Goal: Task Accomplishment & Management: Manage account settings

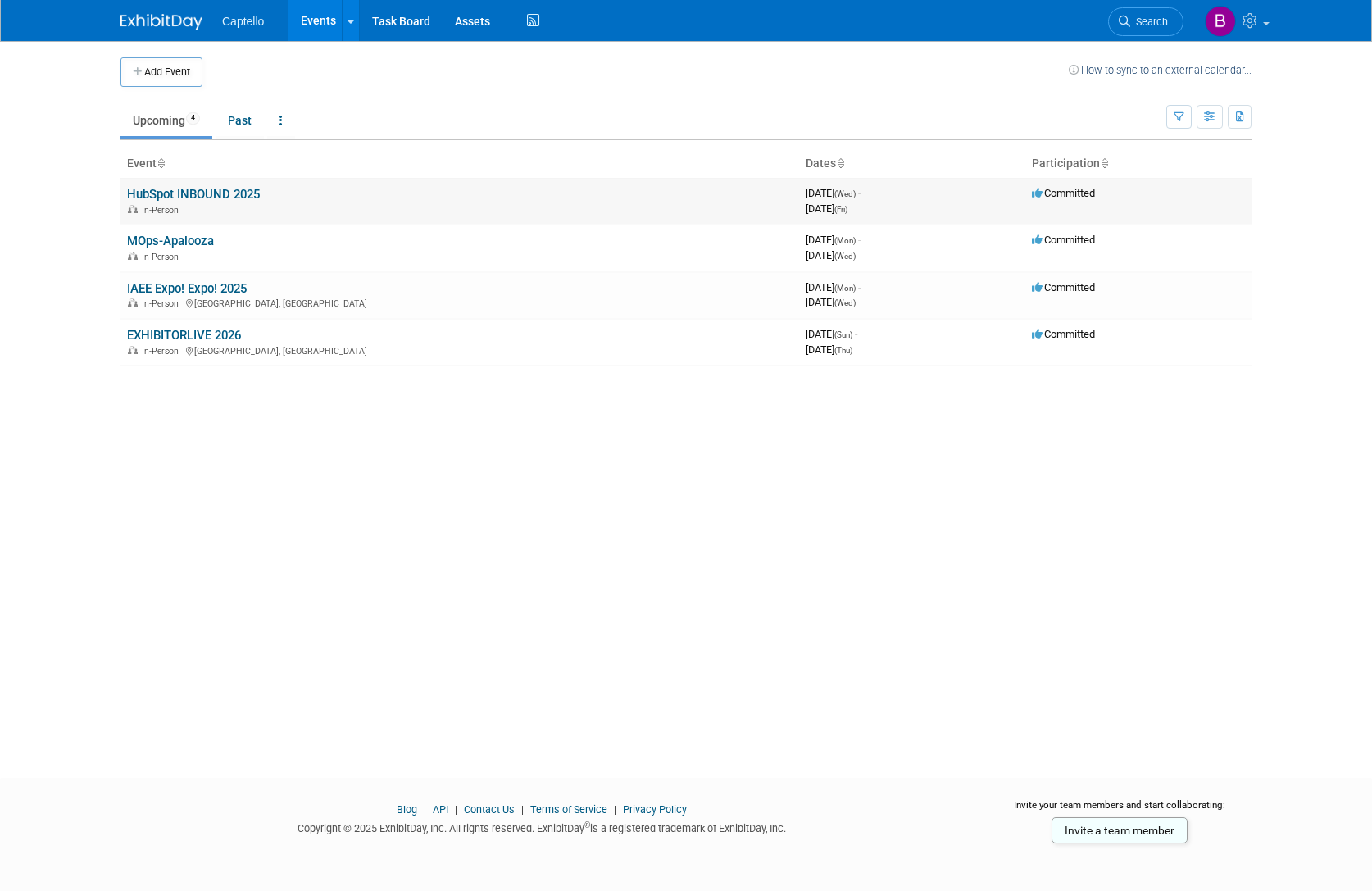
click at [207, 193] on link "HubSpot INBOUND 2025" at bounding box center [193, 193] width 133 height 15
click at [230, 287] on link "IAEE Expo! Expo! 2025" at bounding box center [187, 288] width 120 height 15
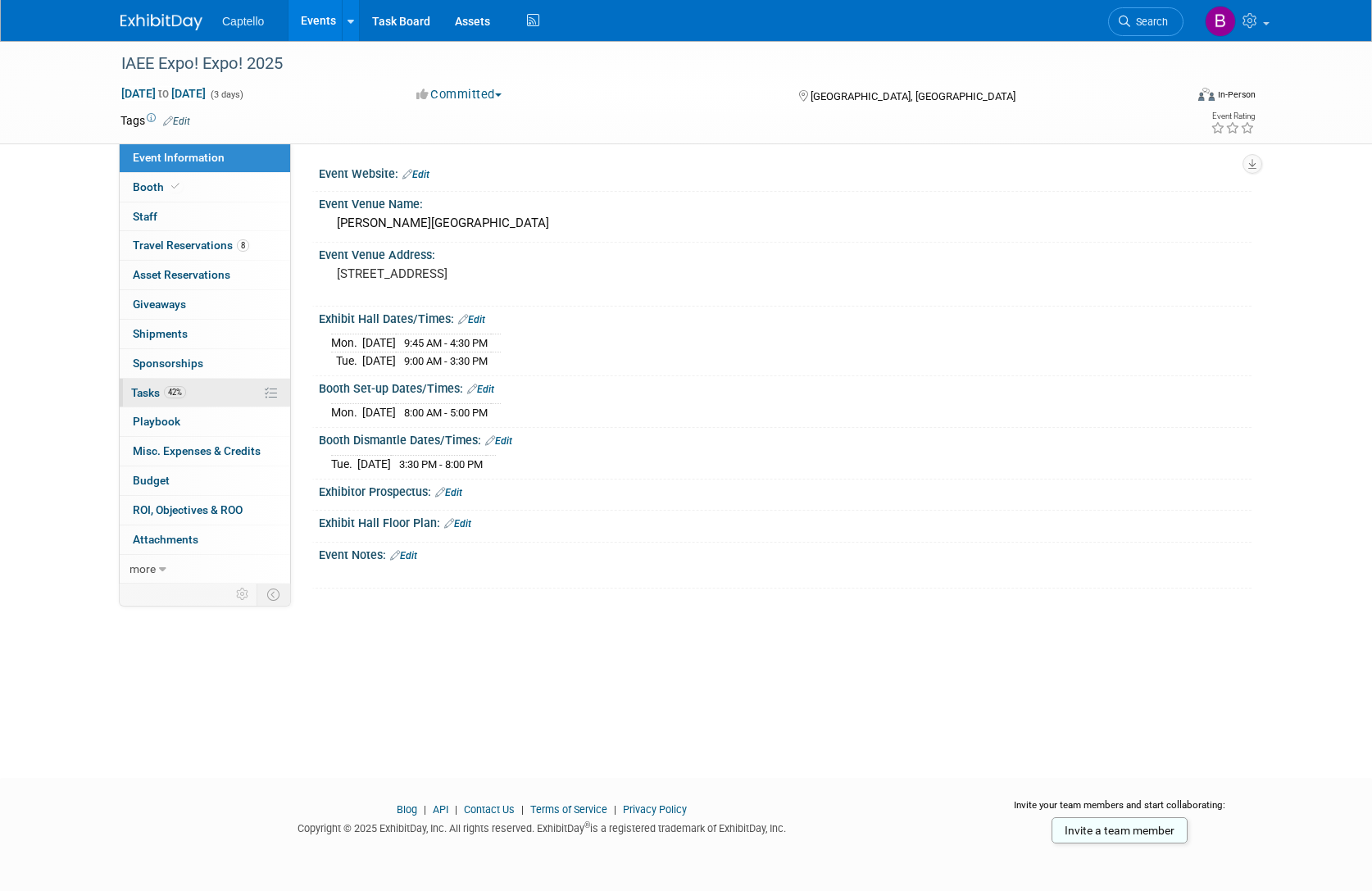
click at [141, 393] on span "Tasks 42%" at bounding box center [158, 392] width 55 height 13
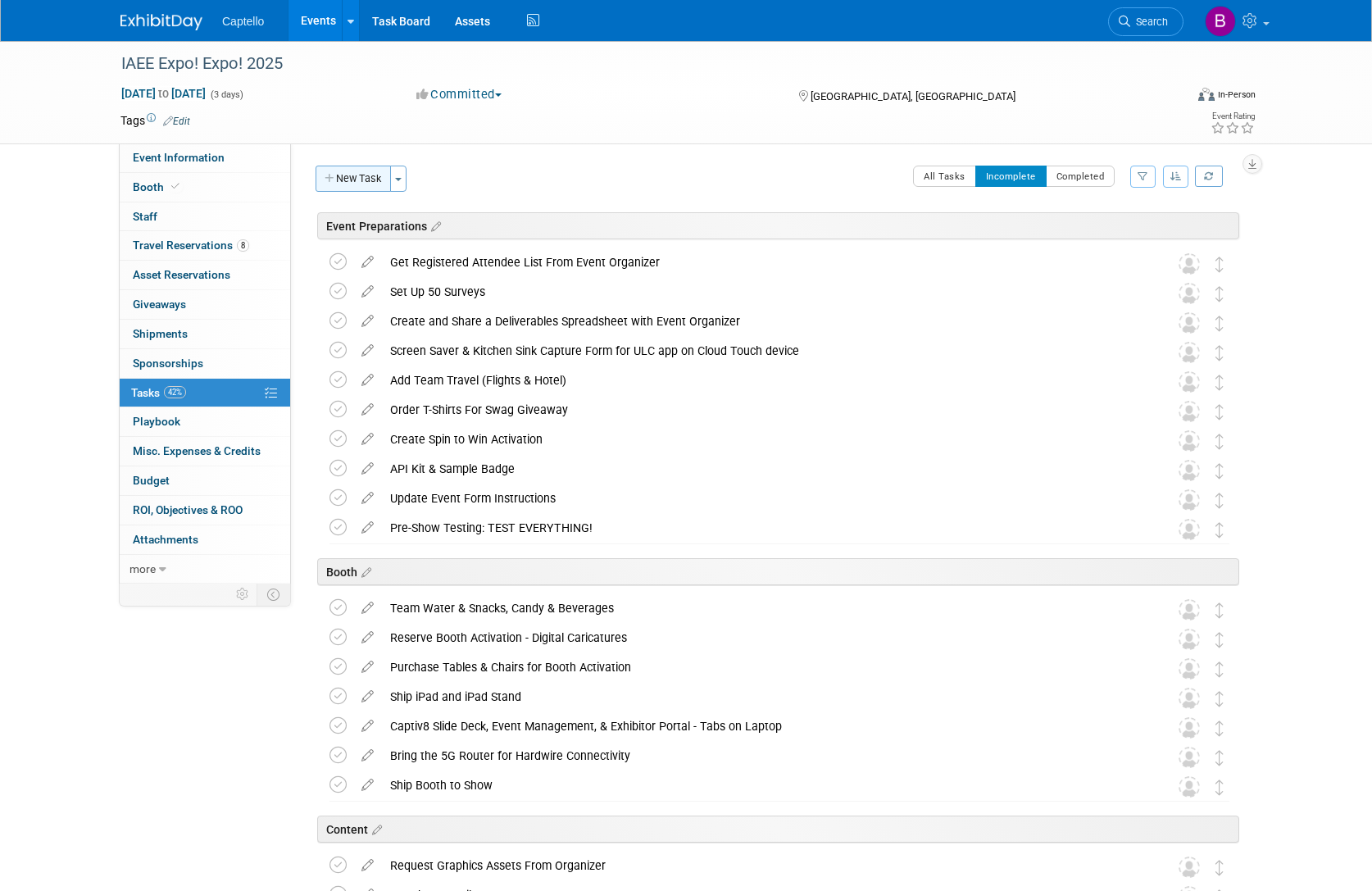
click at [367, 178] on button "New Task" at bounding box center [354, 178] width 76 height 26
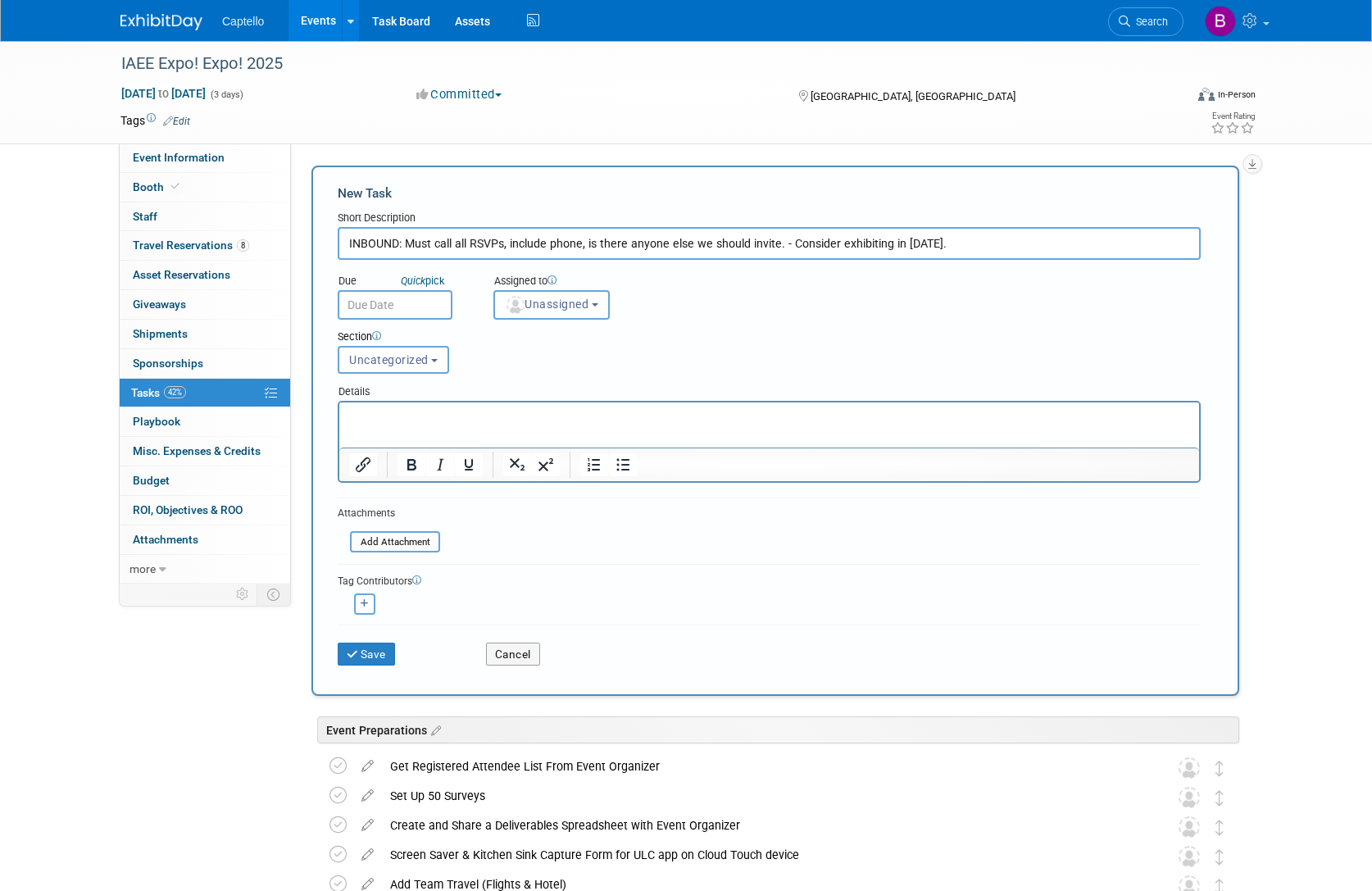
drag, startPoint x: 406, startPoint y: 242, endPoint x: 336, endPoint y: 242, distance: 70.0
click at [336, 242] on div "New Task Short Description INBOUND: Must call all RSVPs, include phone, is ther…" at bounding box center [775, 430] width 928 height 531
click at [591, 244] on input "Have BDR + Sales call all RSVPs, include phone, is there anyone else we should …" at bounding box center [770, 244] width 863 height 33
click at [602, 244] on input "Have BDR + Sales call all RSVPs, (always include phone in the form), is there a…" at bounding box center [770, 244] width 863 height 33
click at [957, 242] on input "Have BDR + Sales call all RSVPs, (always include mobile phone in the form), ask…" at bounding box center [770, 244] width 863 height 33
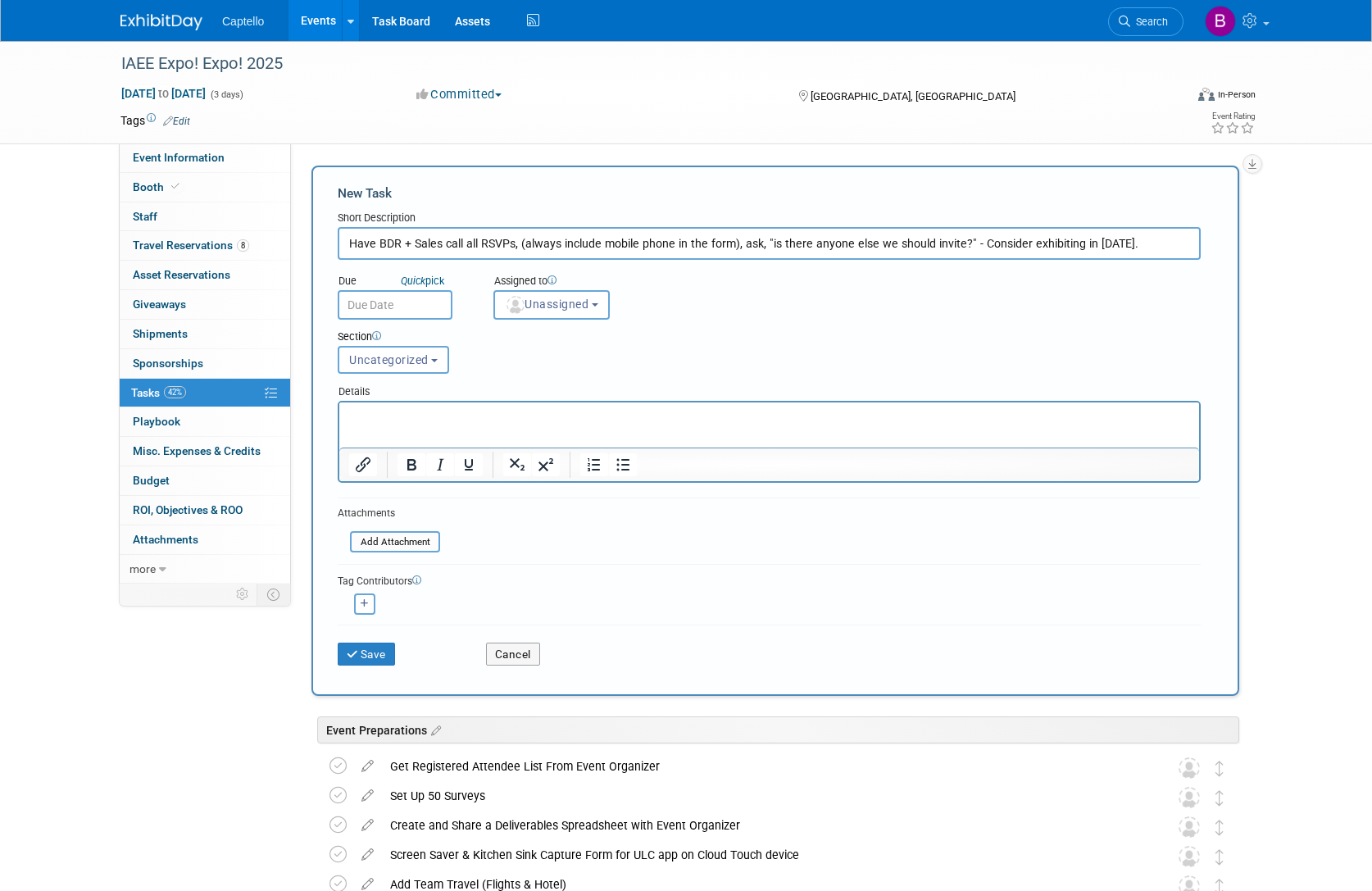
click at [1134, 245] on input "Have BDR + Sales call all RSVPs, (always include mobile phone in the form), ask…" at bounding box center [770, 244] width 863 height 33
type input "Have BDR + Sales call all RSVPs, (always include mobile phone in the form), ask…"
click at [365, 661] on button "Save" at bounding box center [366, 654] width 57 height 23
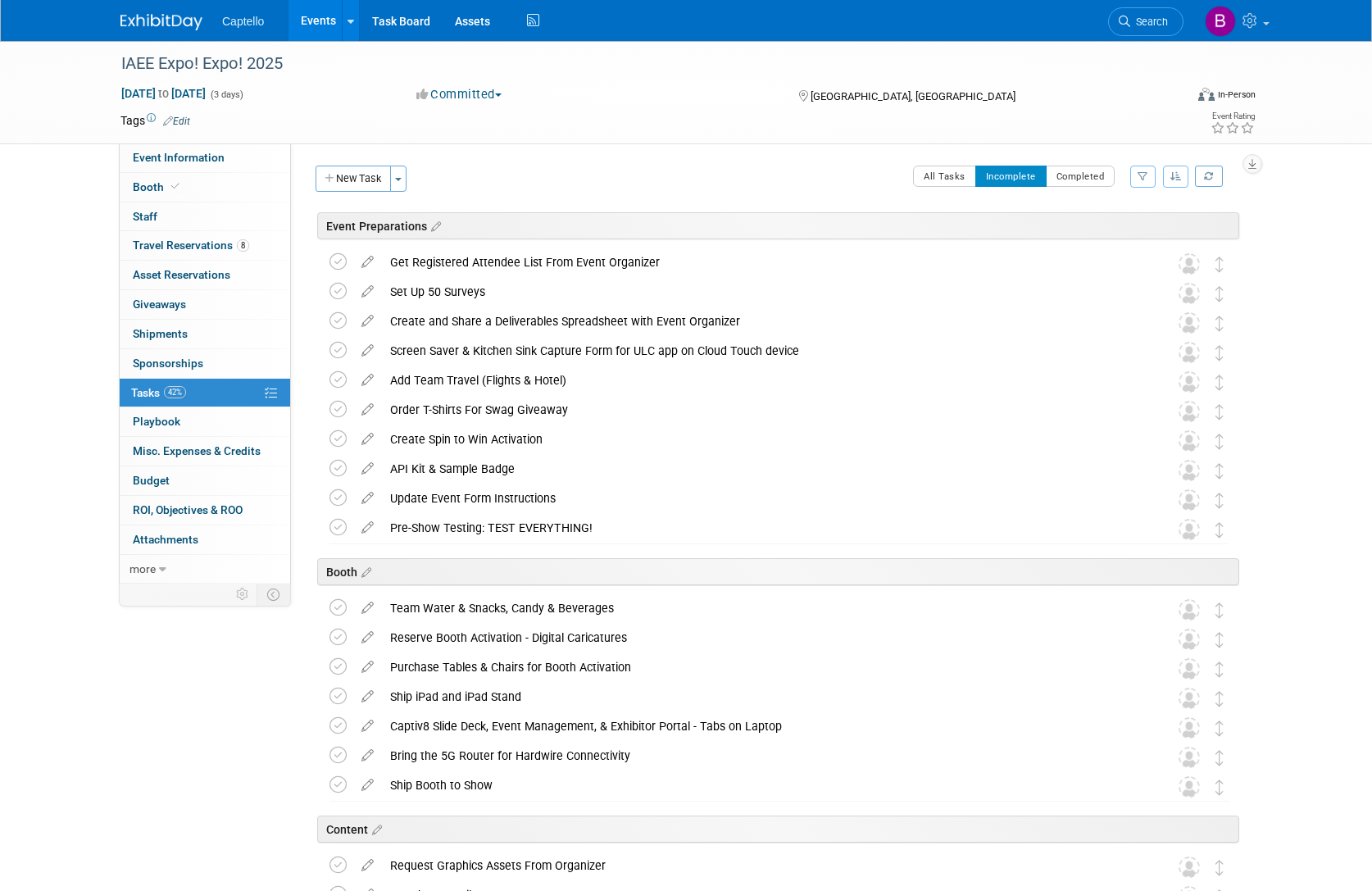
click at [300, 19] on link "Events" at bounding box center [319, 20] width 60 height 41
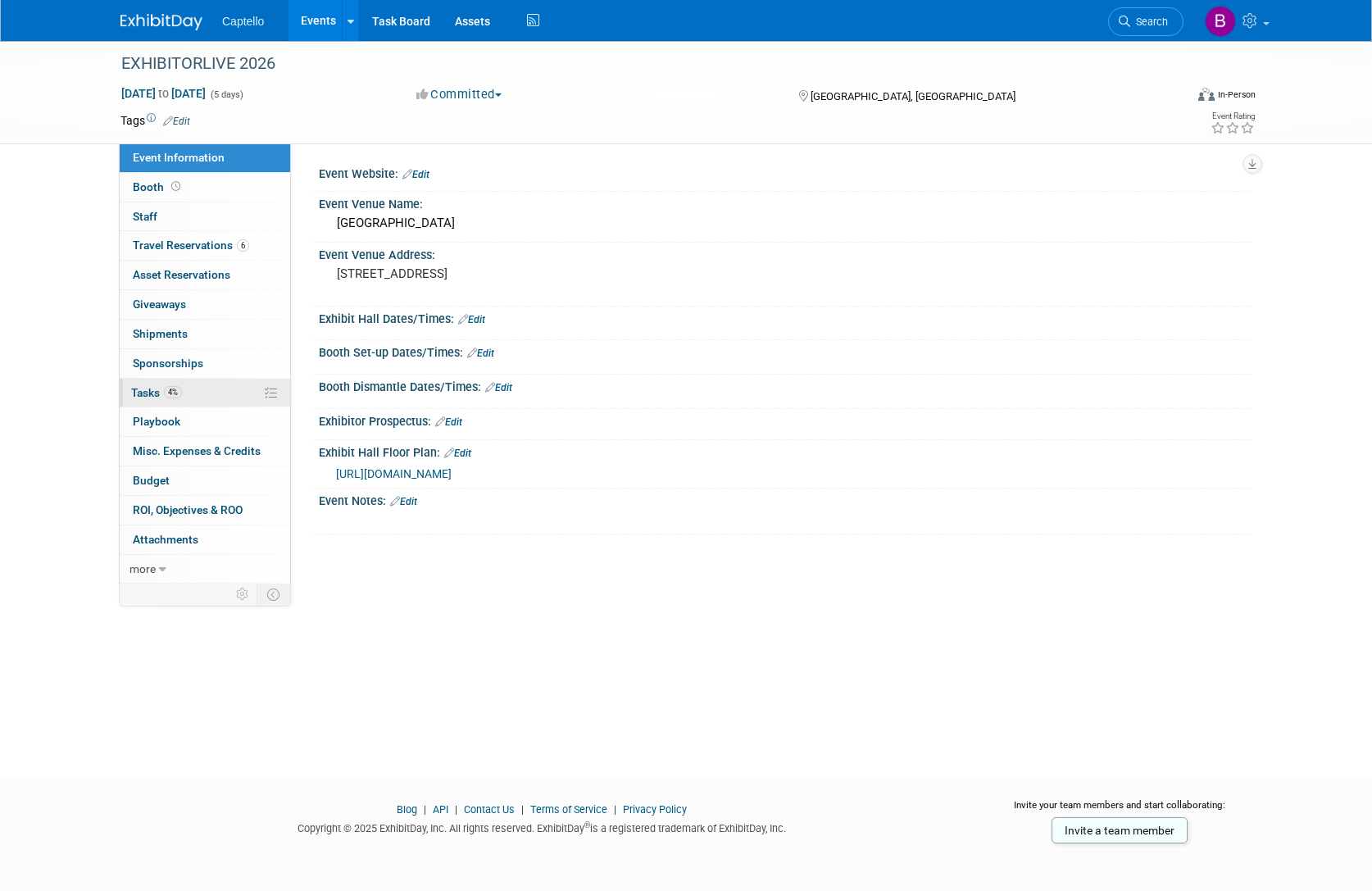
click at [154, 392] on span "Tasks 4%" at bounding box center [156, 392] width 51 height 13
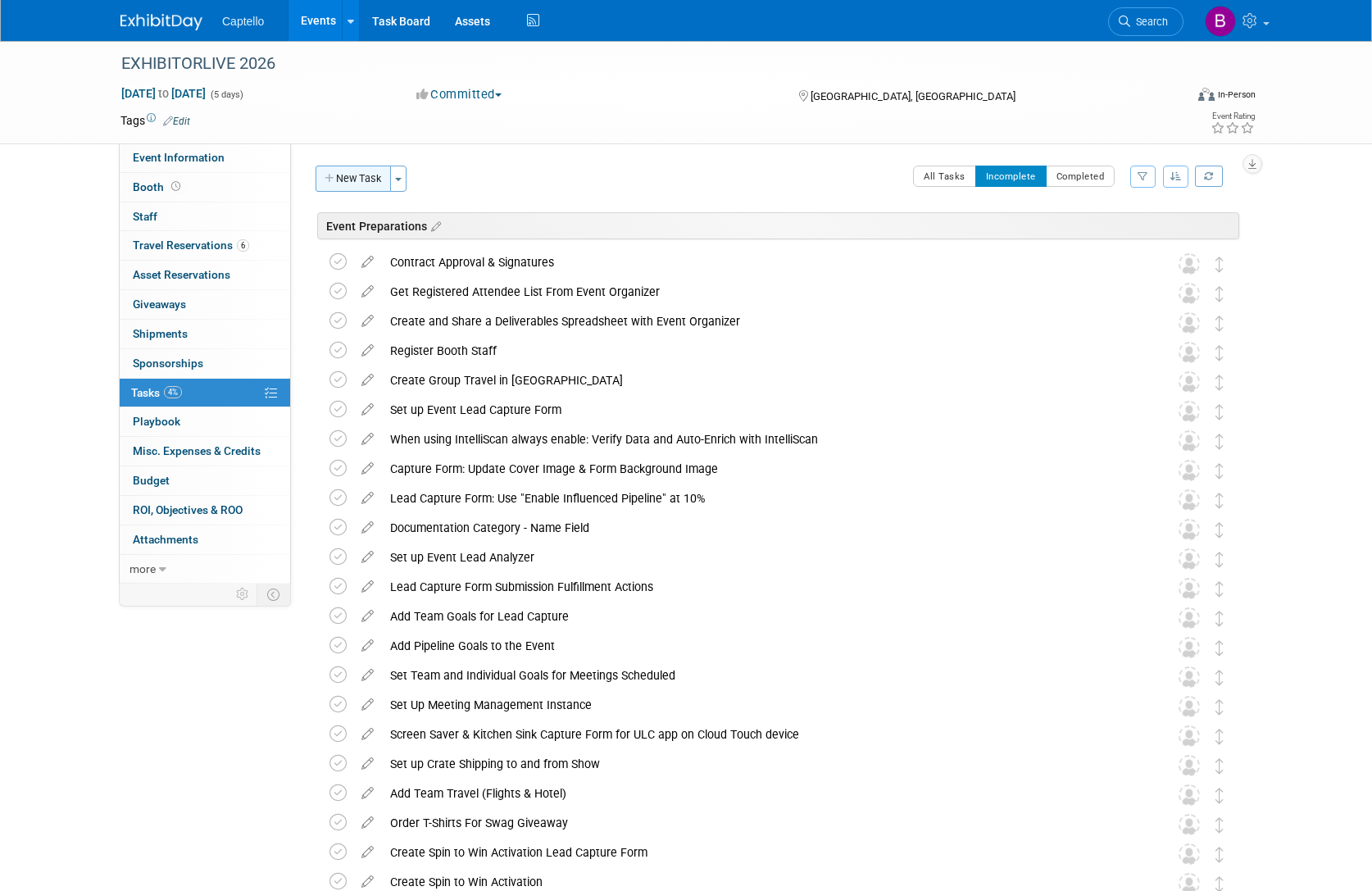
click at [347, 173] on button "New Task" at bounding box center [354, 178] width 76 height 26
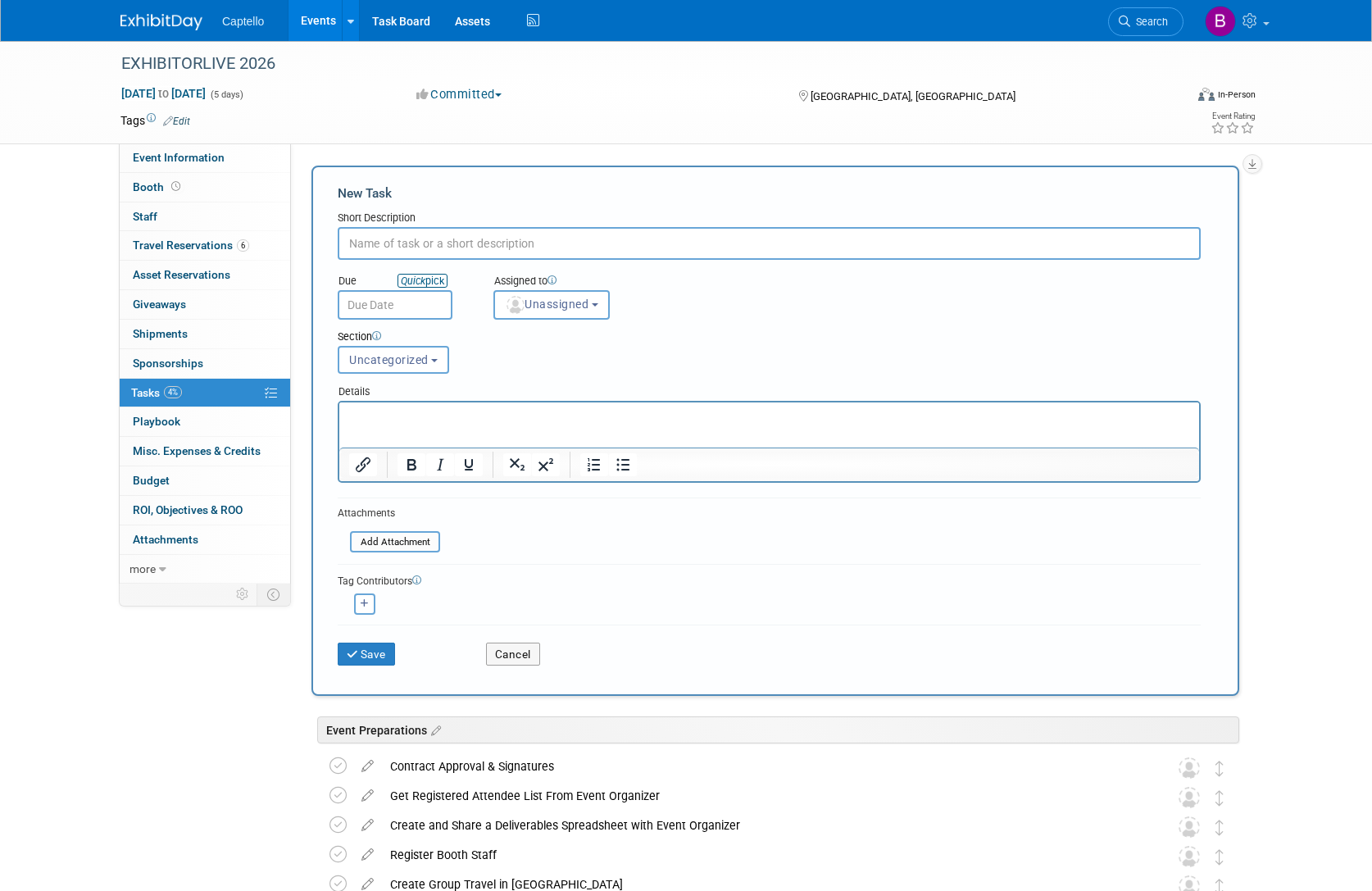
paste input "Have BDR + Sales call all RSVPs, (always include mobile phone in the form), ask…"
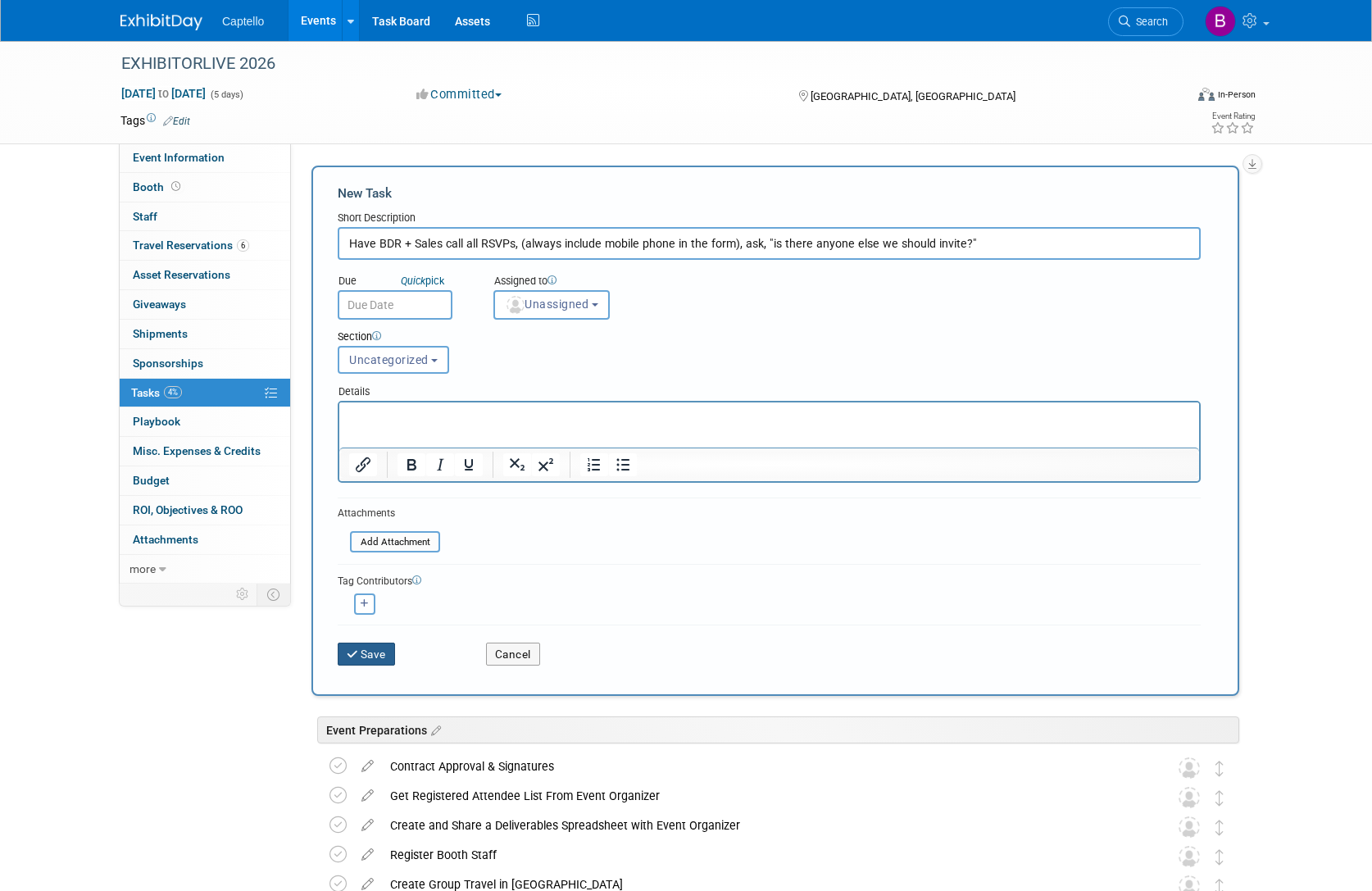
type input "Have BDR + Sales call all RSVPs, (always include mobile phone in the form), ask…"
click at [378, 651] on button "Save" at bounding box center [366, 654] width 57 height 23
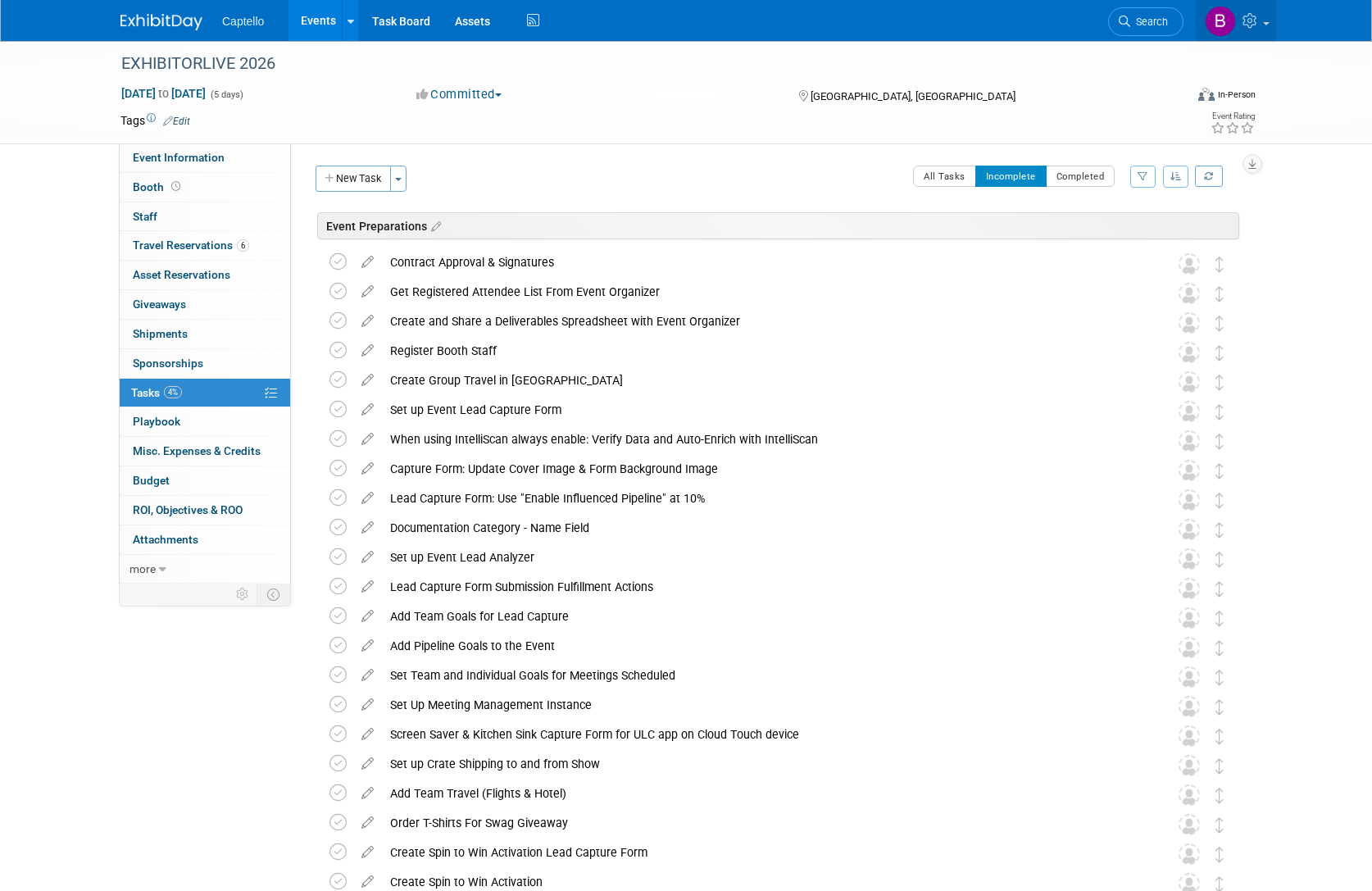
click at [1220, 18] on img at bounding box center [1220, 21] width 31 height 31
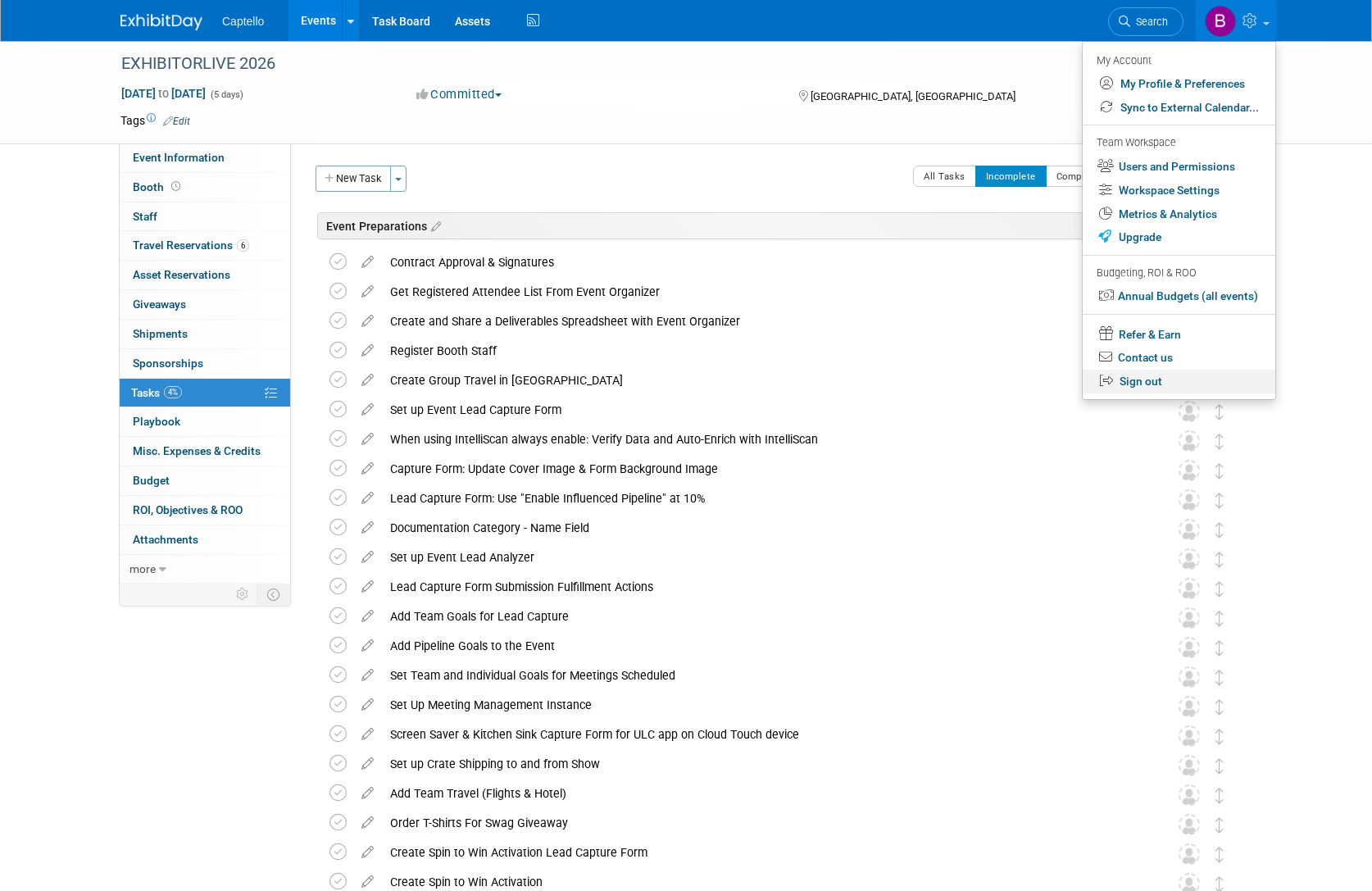
click at [1139, 377] on link "Sign out" at bounding box center [1179, 381] width 192 height 23
